Goal: Task Accomplishment & Management: Manage account settings

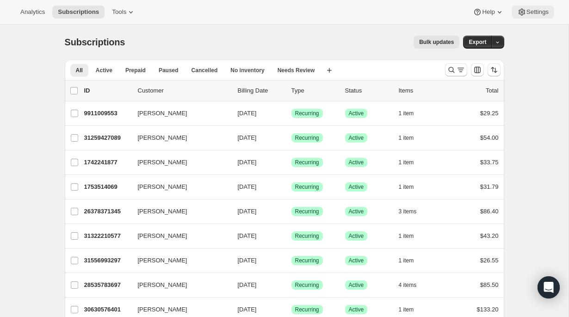
click at [527, 16] on button "Settings" at bounding box center [533, 12] width 43 height 13
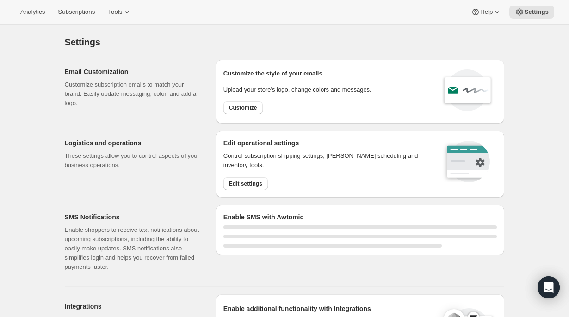
select select "22:00"
select select "07:00"
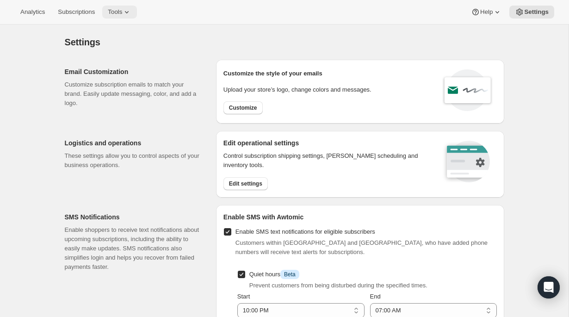
click at [122, 12] on span "Tools" at bounding box center [115, 11] width 14 height 7
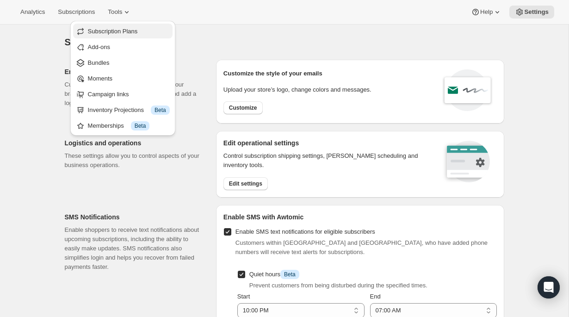
click at [131, 35] on span "Subscription Plans" at bounding box center [129, 31] width 82 height 9
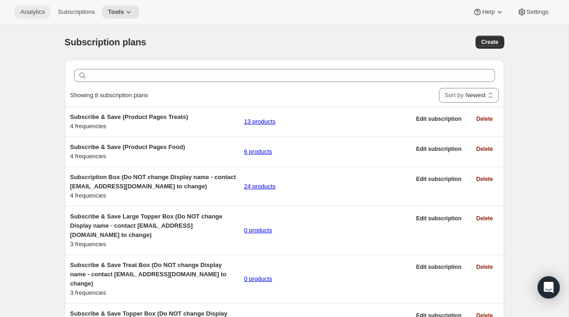
click at [40, 9] on span "Analytics" at bounding box center [32, 11] width 25 height 7
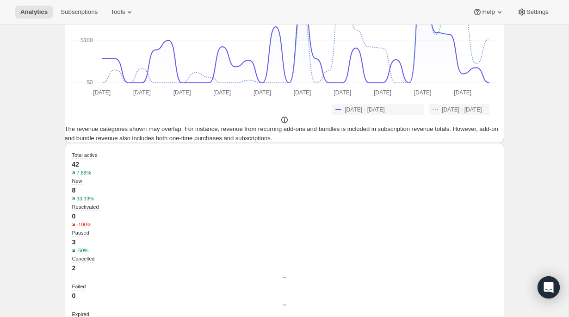
scroll to position [341, 0]
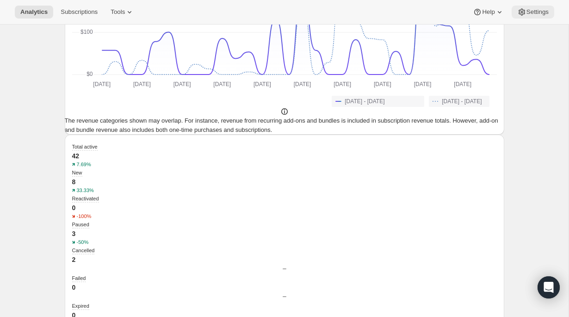
click at [537, 11] on span "Settings" at bounding box center [538, 11] width 22 height 7
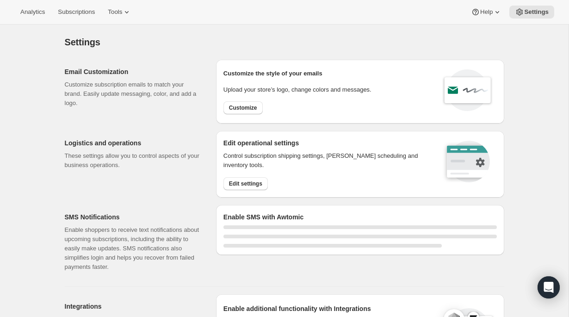
select select "22:00"
select select "07:00"
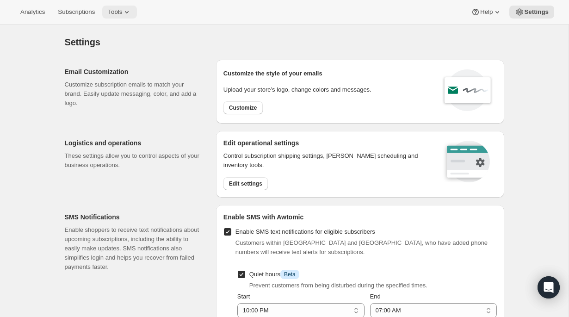
click at [121, 9] on span "Tools" at bounding box center [115, 11] width 14 height 7
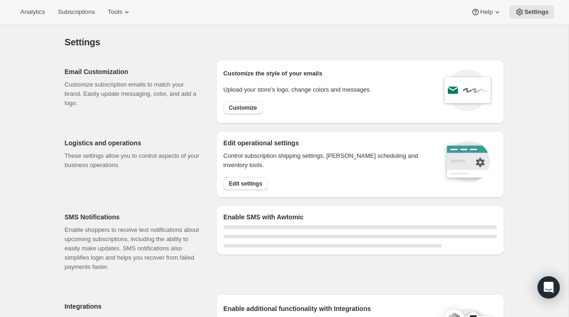
select select "22:00"
select select "07:00"
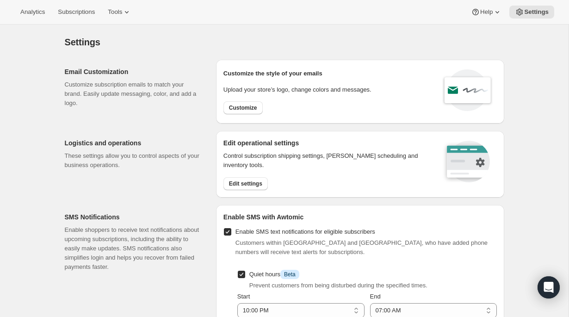
click at [24, 21] on div "Analytics Subscriptions Tools Help Settings" at bounding box center [284, 12] width 569 height 25
click at [37, 11] on span "Analytics" at bounding box center [32, 11] width 25 height 7
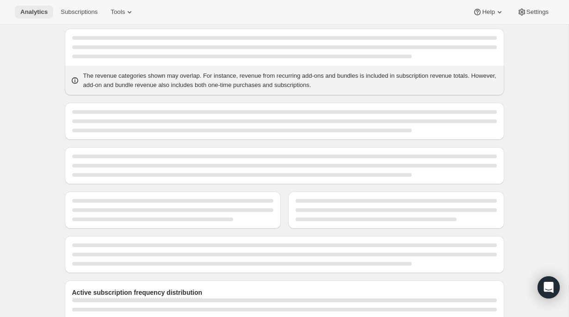
scroll to position [81, 0]
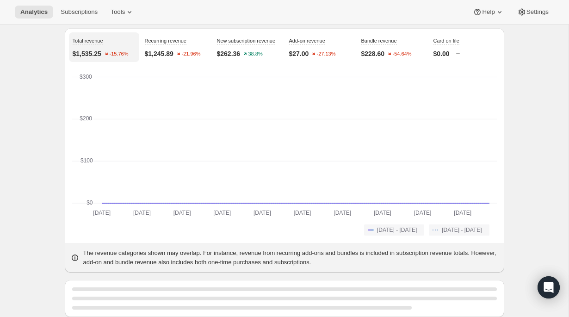
click at [150, 99] on icon "2025-08-11 2025-08-11 2025-08-14 2025-08-14 2025-08-17 2025-08-17 2025-08-20 20…" at bounding box center [284, 145] width 425 height 143
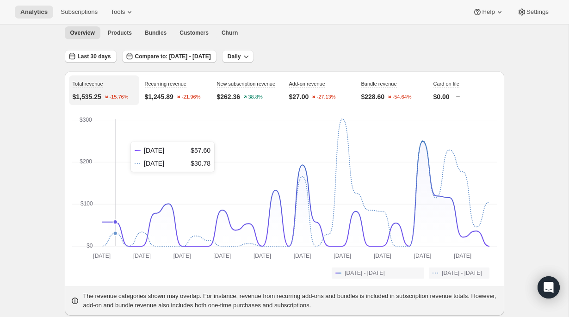
scroll to position [32, 0]
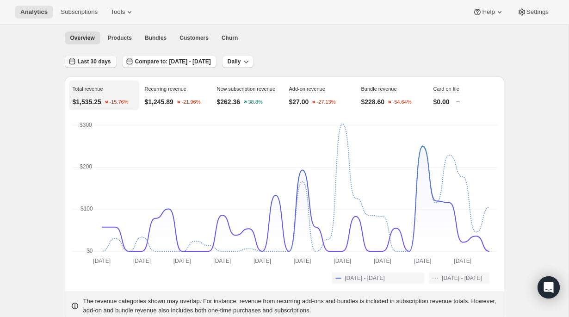
click at [95, 57] on button "Last 30 days" at bounding box center [91, 61] width 52 height 13
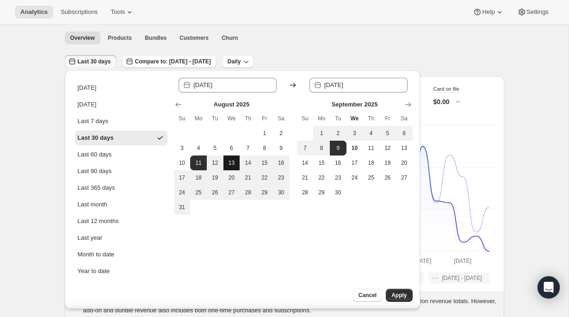
click at [227, 165] on span "13" at bounding box center [231, 162] width 9 height 7
type input "2025-08-13"
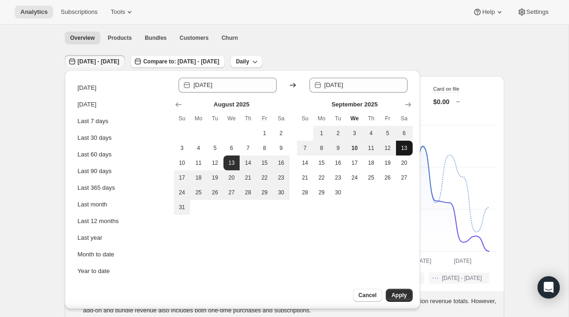
click at [411, 147] on button "13" at bounding box center [404, 148] width 17 height 15
type input "2025-09-13"
click at [390, 294] on button "Apply" at bounding box center [399, 295] width 26 height 13
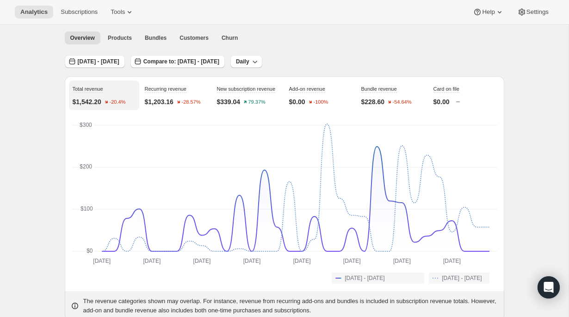
scroll to position [34, 0]
